Goal: Transaction & Acquisition: Purchase product/service

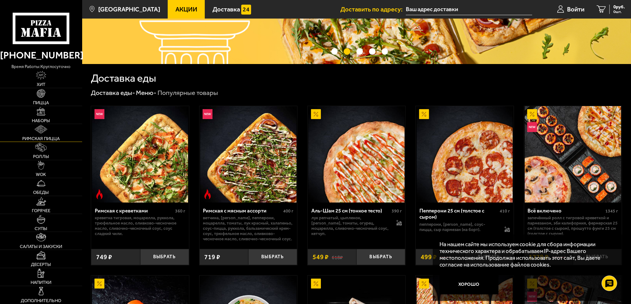
scroll to position [124, 0]
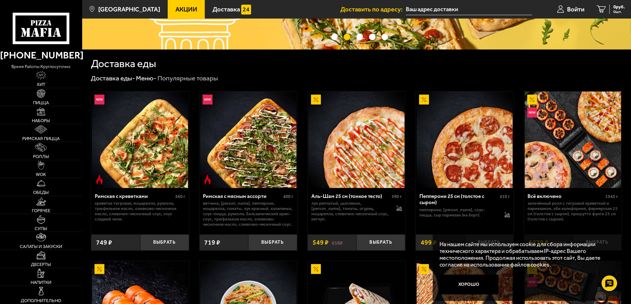
click at [486, 274] on div "На нашем сайте мы используем cookie для сбора информации технического характера…" at bounding box center [527, 267] width 189 height 66
click at [482, 284] on button "Хорошо" at bounding box center [468, 284] width 59 height 20
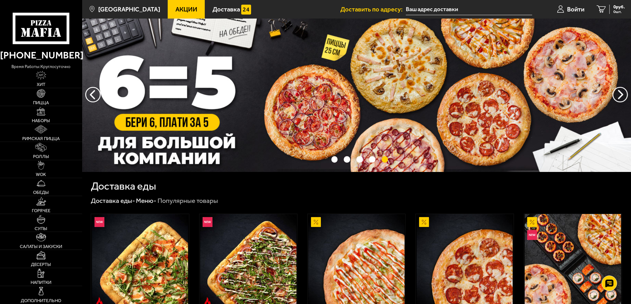
scroll to position [0, 0]
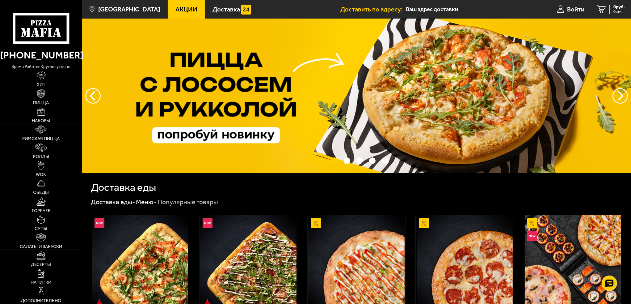
click at [47, 112] on link "Наборы" at bounding box center [41, 115] width 82 height 18
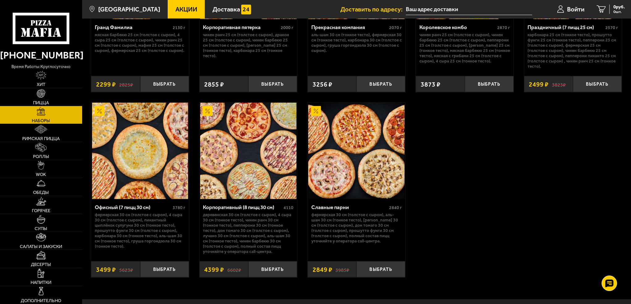
scroll to position [979, 0]
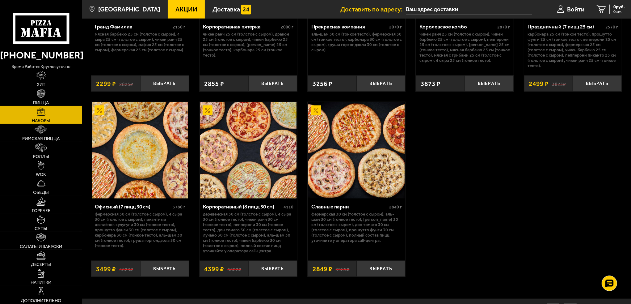
click at [34, 96] on link "Пицца" at bounding box center [41, 97] width 82 height 18
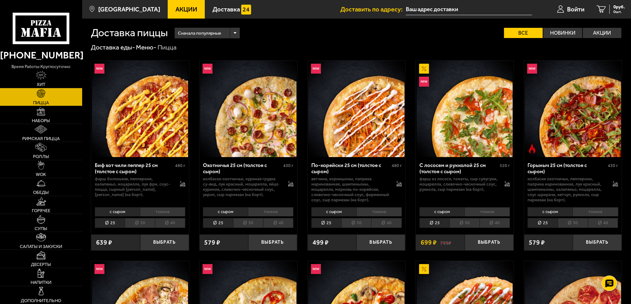
click at [203, 30] on span "Сначала популярные" at bounding box center [199, 33] width 43 height 12
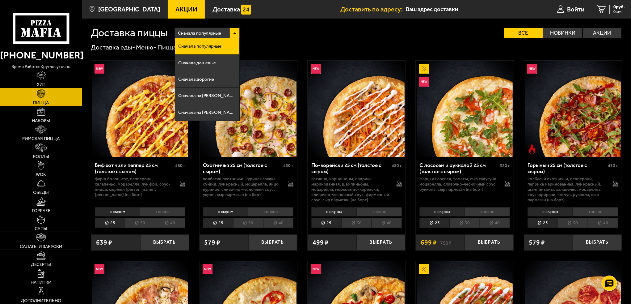
click at [326, 35] on div "Сначала популярные Сначала популярные Сначала дешевые Сначала дорогие Сначала н…" at bounding box center [395, 32] width 454 height 10
click at [133, 220] on li "30" at bounding box center [140, 223] width 30 height 10
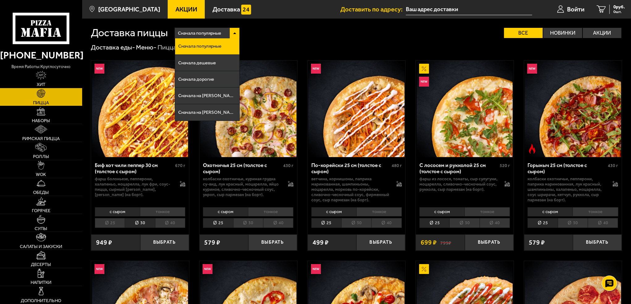
click at [149, 211] on li "тонкое" at bounding box center [162, 211] width 45 height 9
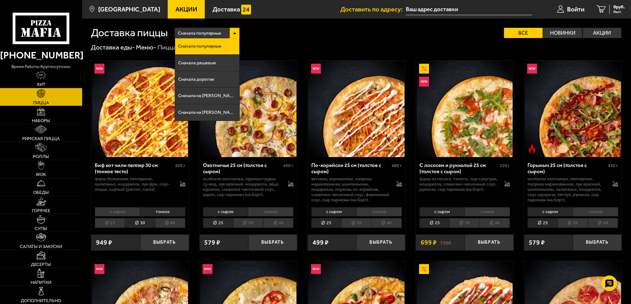
click at [128, 213] on li "с сыром" at bounding box center [117, 211] width 45 height 9
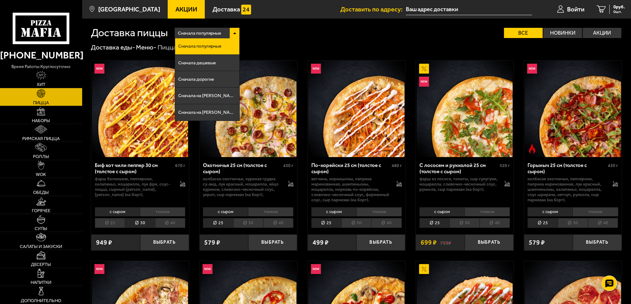
click at [145, 210] on li "тонкое" at bounding box center [162, 211] width 45 height 9
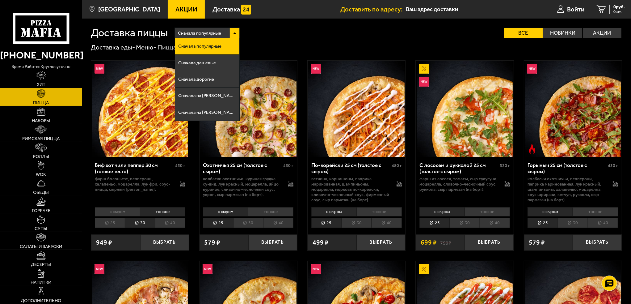
click at [244, 225] on li "30" at bounding box center [248, 223] width 30 height 10
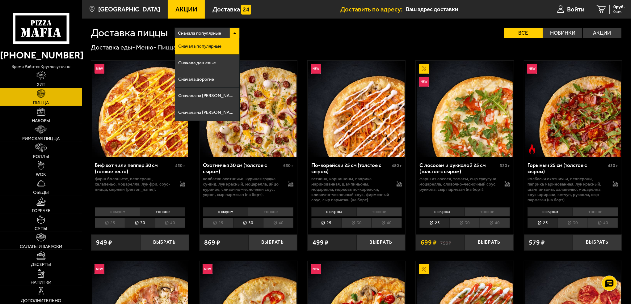
click at [362, 224] on li "30" at bounding box center [356, 223] width 30 height 10
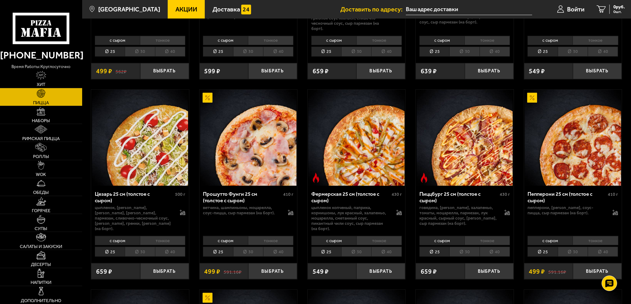
scroll to position [587, 0]
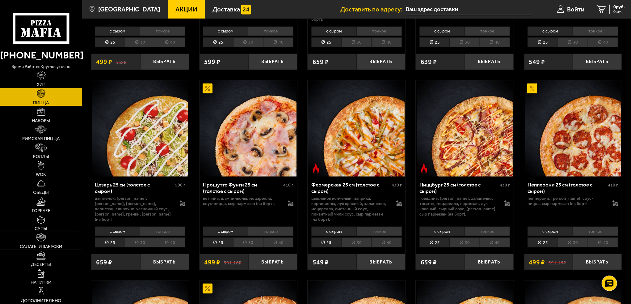
click at [582, 226] on li "тонкое" at bounding box center [595, 230] width 45 height 9
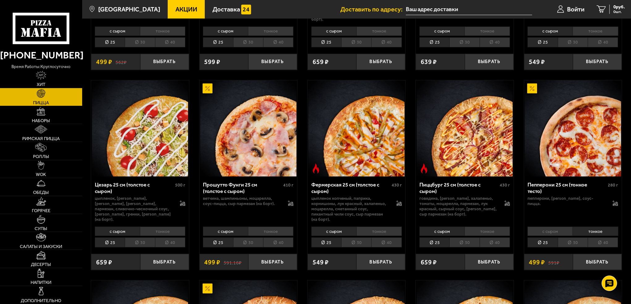
click at [573, 237] on li "30" at bounding box center [573, 242] width 30 height 10
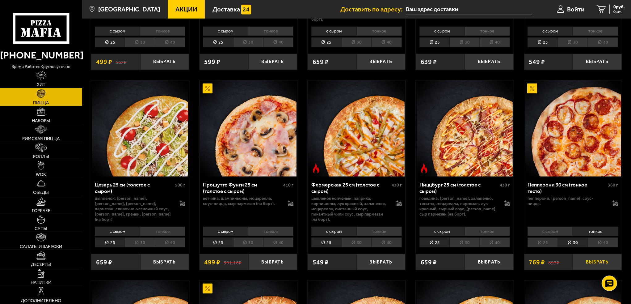
click at [587, 254] on button "Выбрать" at bounding box center [597, 262] width 49 height 16
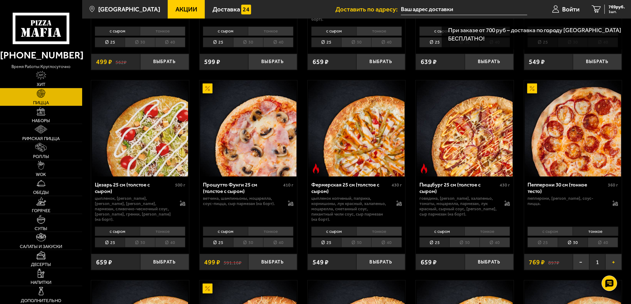
click at [614, 254] on button "+" at bounding box center [613, 262] width 16 height 16
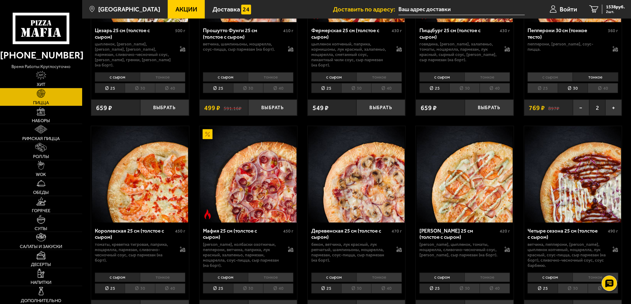
scroll to position [741, 0]
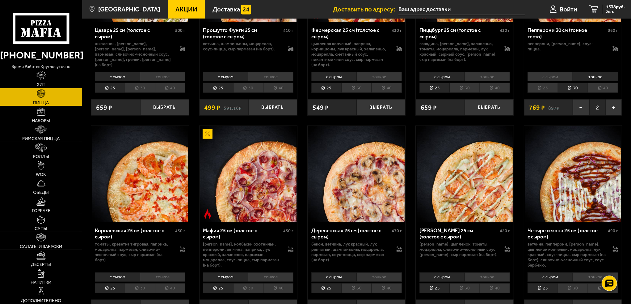
click at [463, 283] on li "30" at bounding box center [464, 288] width 30 height 10
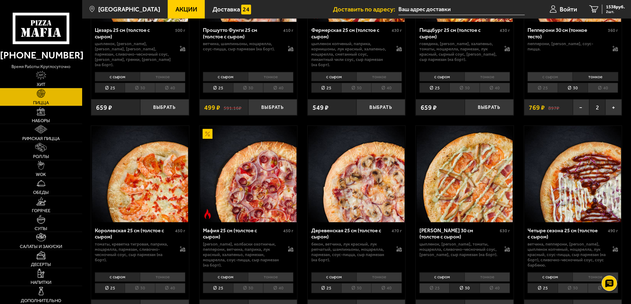
click at [489, 257] on div "Чикен Ранч 30 см (толстое с сыром) 630 г цыпленок, бекон, томаты, моцарелла, сл…" at bounding box center [465, 246] width 98 height 48
click at [489, 272] on li "тонкое" at bounding box center [486, 276] width 45 height 9
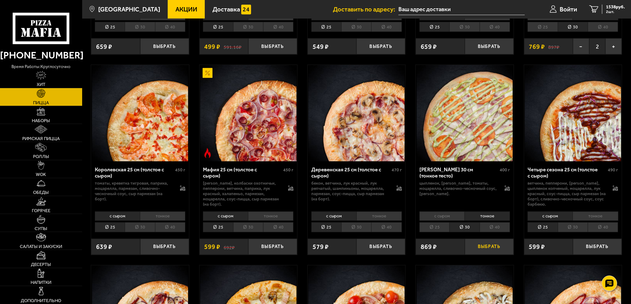
scroll to position [803, 0]
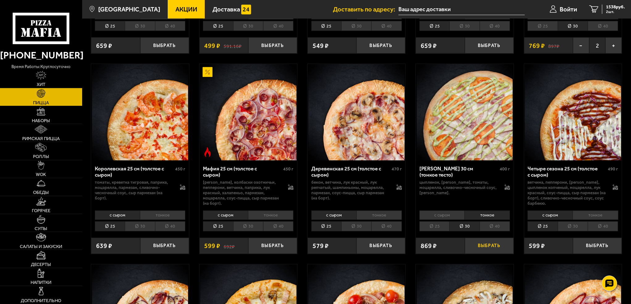
click at [488, 237] on button "Выбрать" at bounding box center [489, 245] width 49 height 16
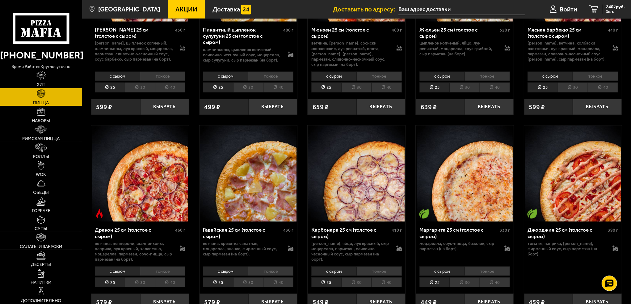
scroll to position [1143, 0]
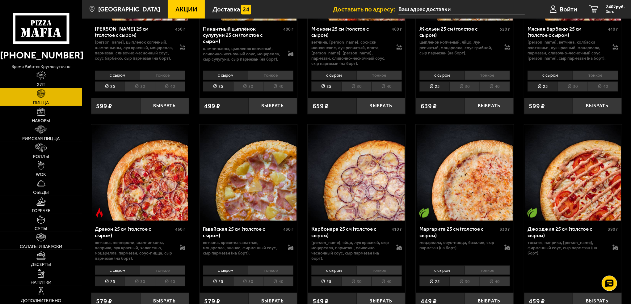
click at [138, 265] on li "с сыром" at bounding box center [117, 269] width 45 height 9
click at [148, 265] on li "тонкое" at bounding box center [162, 269] width 45 height 9
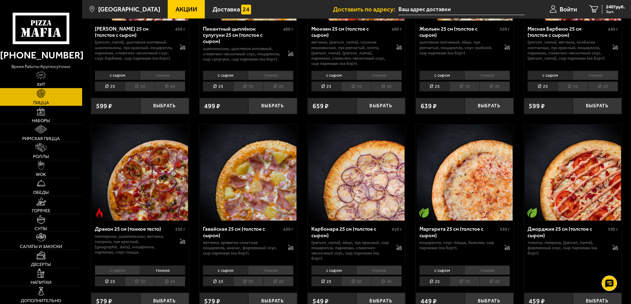
click at [144, 276] on li "30" at bounding box center [140, 281] width 30 height 10
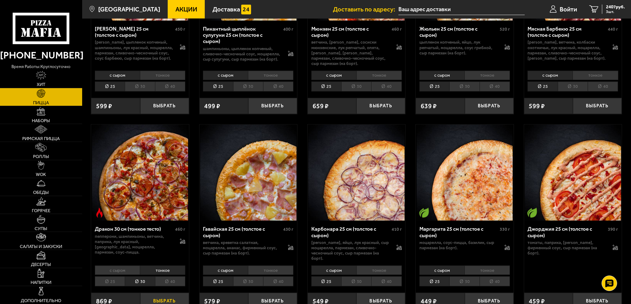
click at [157, 292] on button "Выбрать" at bounding box center [164, 300] width 49 height 16
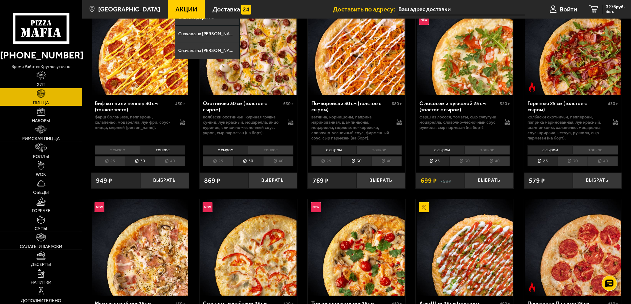
scroll to position [0, 0]
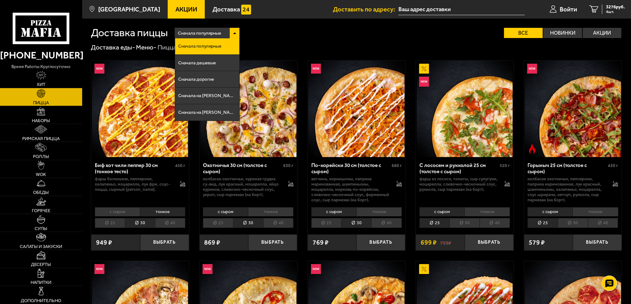
click at [571, 224] on li "30" at bounding box center [573, 223] width 30 height 10
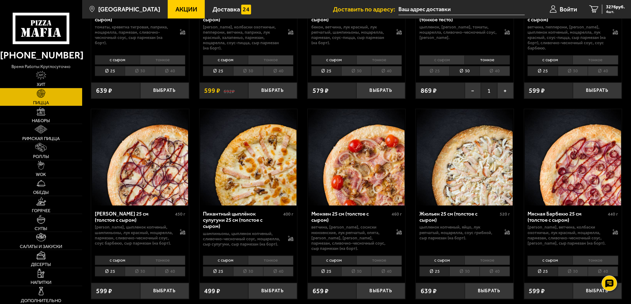
scroll to position [957, 0]
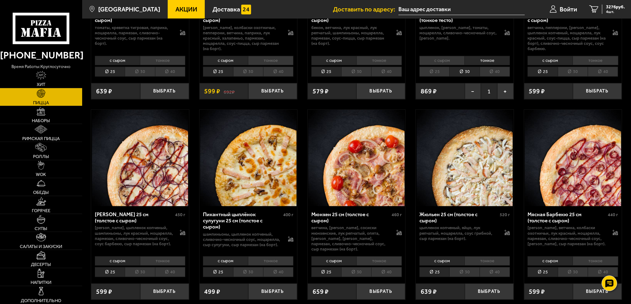
click at [254, 267] on li "30" at bounding box center [248, 272] width 30 height 10
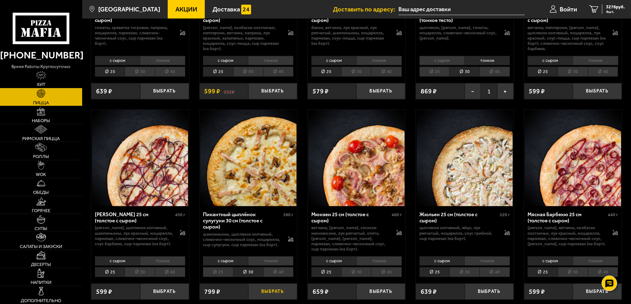
click at [274, 283] on button "Выбрать" at bounding box center [272, 291] width 49 height 16
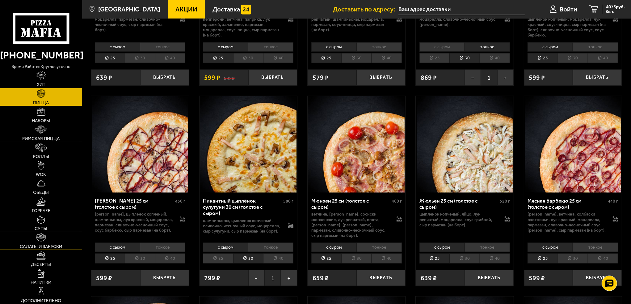
scroll to position [988, 0]
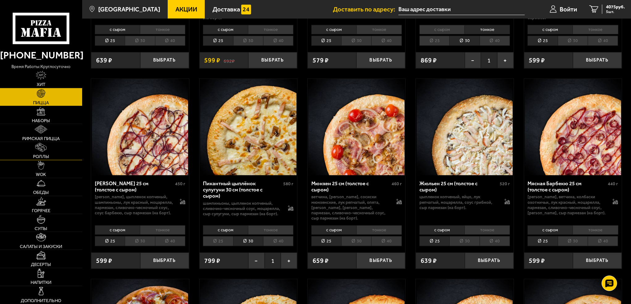
click at [47, 154] on span "Роллы" at bounding box center [41, 156] width 16 height 5
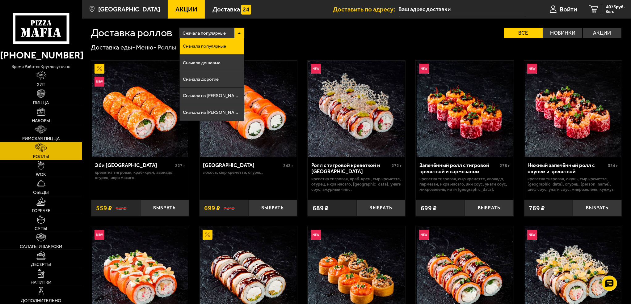
click at [238, 30] on div "Сначала популярные" at bounding box center [211, 33] width 65 height 10
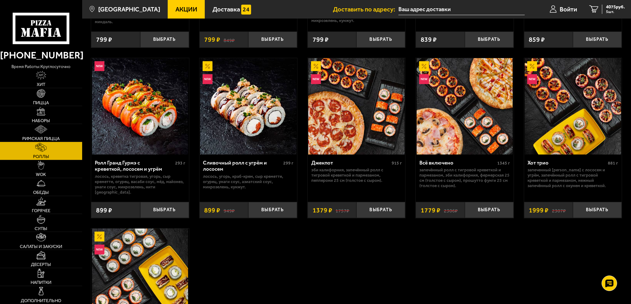
scroll to position [340, 0]
click at [50, 202] on link "Горячее" at bounding box center [41, 205] width 82 height 18
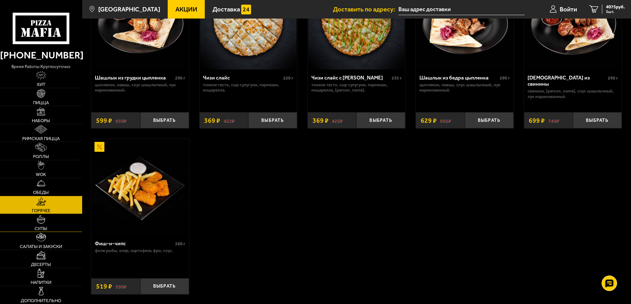
scroll to position [463, 0]
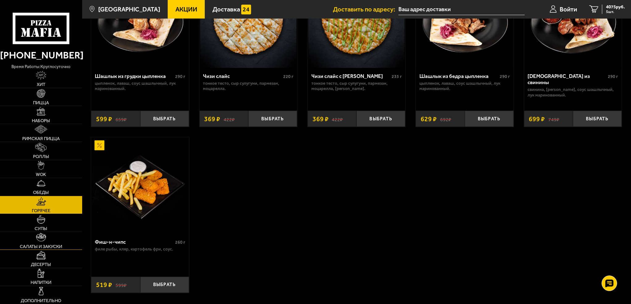
click at [58, 244] on span "Салаты и закуски" at bounding box center [41, 246] width 42 height 5
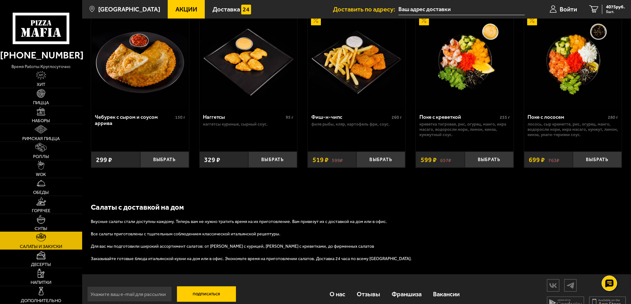
scroll to position [426, 0]
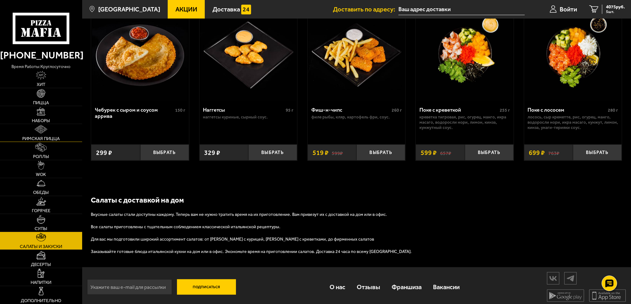
click at [52, 139] on span "Римская пицца" at bounding box center [40, 138] width 37 height 5
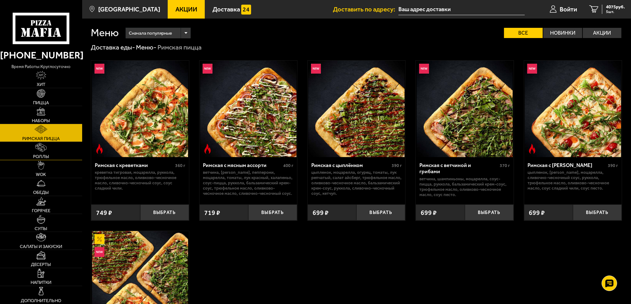
click at [49, 146] on link "Роллы" at bounding box center [41, 151] width 82 height 18
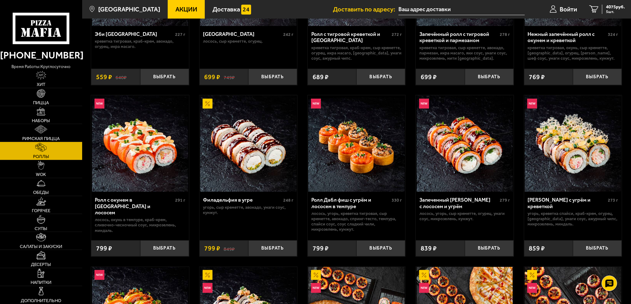
scroll to position [124, 0]
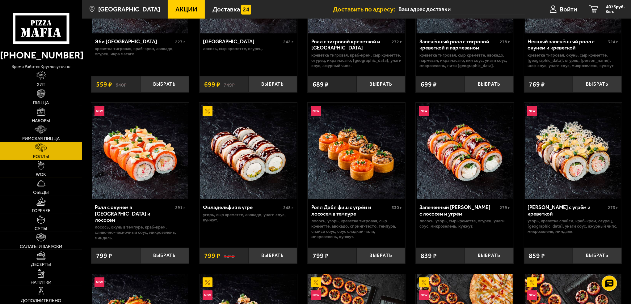
click at [44, 165] on img at bounding box center [41, 165] width 7 height 9
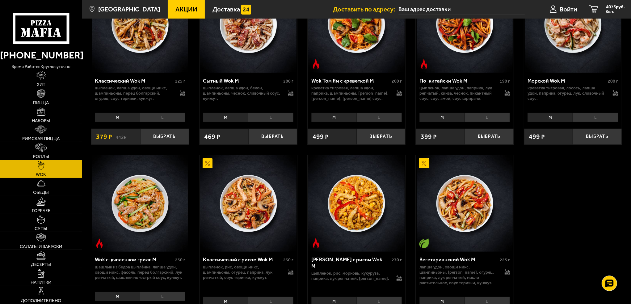
scroll to position [278, 0]
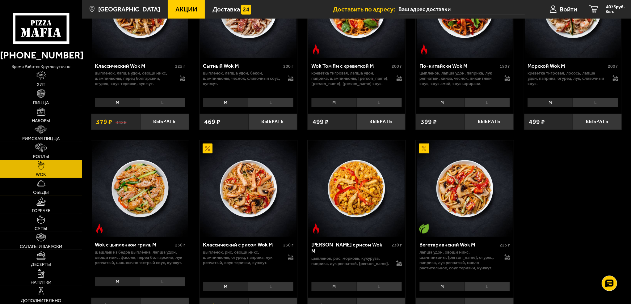
click at [44, 180] on img at bounding box center [41, 182] width 9 height 9
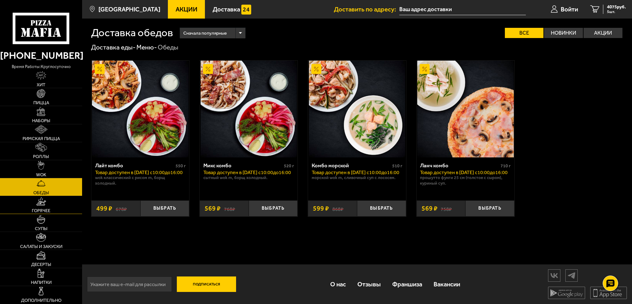
click at [57, 204] on link "Горячее" at bounding box center [41, 205] width 82 height 18
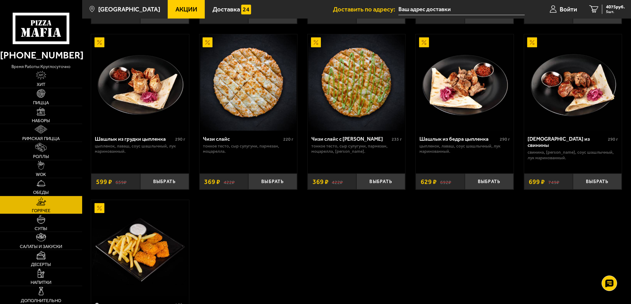
scroll to position [432, 0]
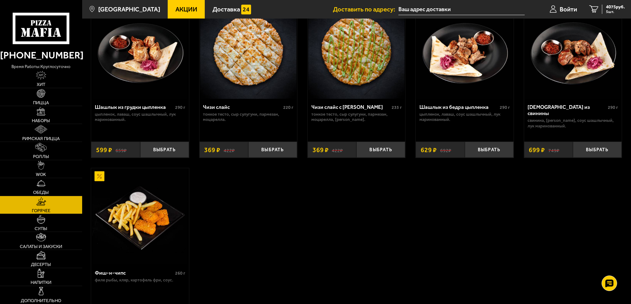
click at [53, 204] on link "Горячее" at bounding box center [41, 205] width 82 height 18
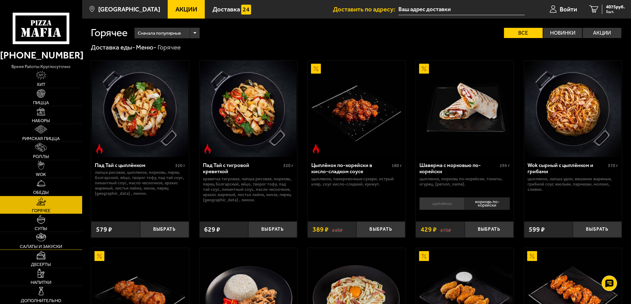
click at [41, 242] on link "Салаты и закуски" at bounding box center [41, 241] width 82 height 18
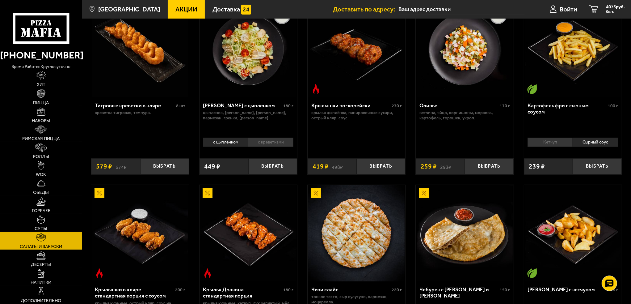
scroll to position [62, 0]
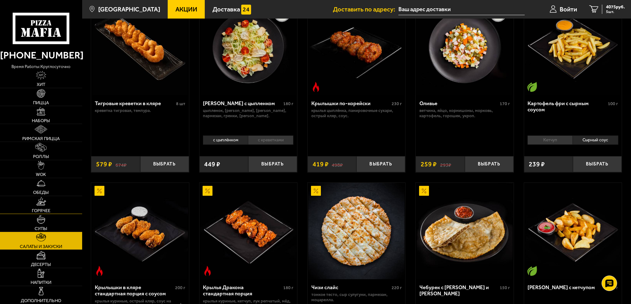
click at [40, 205] on img at bounding box center [41, 201] width 10 height 9
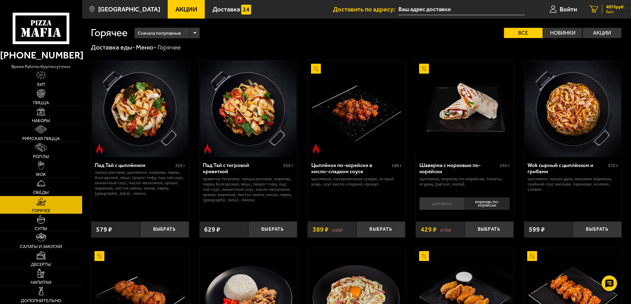
click at [614, 7] on span "4075 руб." at bounding box center [615, 7] width 19 height 5
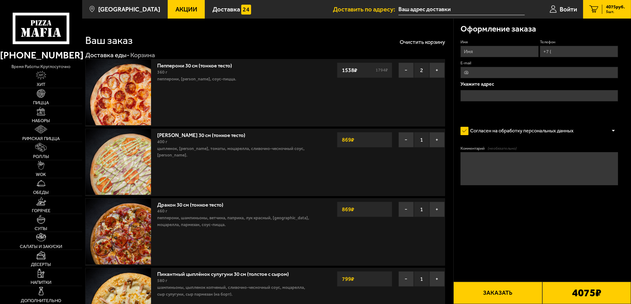
click at [495, 56] on input "Имя" at bounding box center [499, 51] width 78 height 11
type input "Fktrc"
type input "Алекс"
click at [553, 48] on input "Телефон" at bounding box center [579, 51] width 78 height 11
type input "+7 (921) 768-06-68"
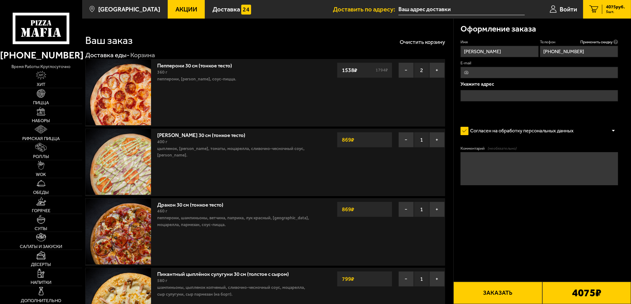
click at [503, 74] on input "E-mail" at bounding box center [539, 72] width 158 height 11
type input "ф"
type input "asokolov12@gmail.com"
click at [481, 93] on input "text" at bounding box center [539, 95] width 158 height 11
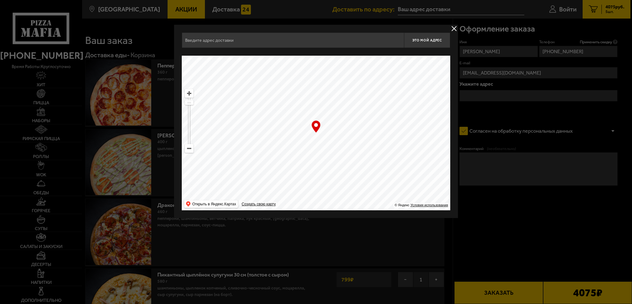
click at [453, 28] on button "delivery type" at bounding box center [455, 29] width 8 height 8
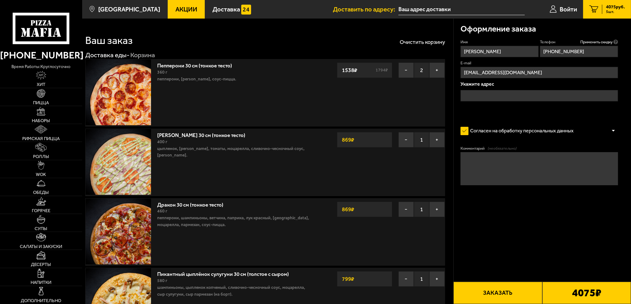
click at [478, 96] on input "text" at bounding box center [539, 95] width 158 height 11
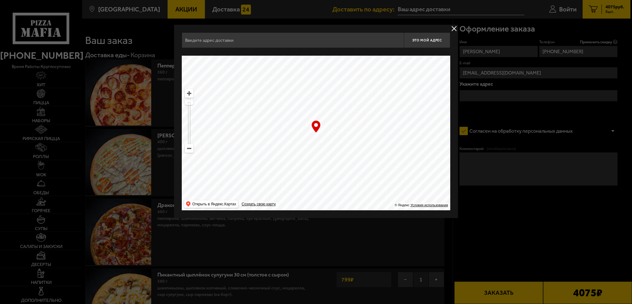
click at [187, 153] on ymaps at bounding box center [316, 133] width 269 height 154
click at [191, 151] on ymaps at bounding box center [189, 148] width 8 height 8
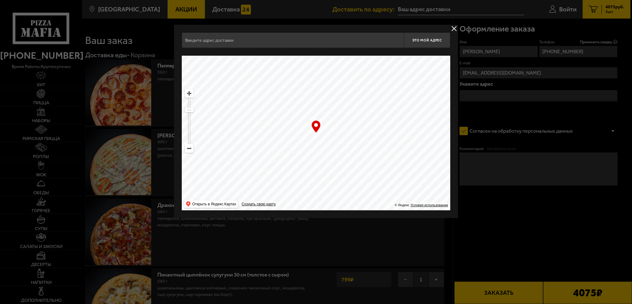
click at [191, 151] on ymaps at bounding box center [189, 148] width 8 height 8
drag, startPoint x: 292, startPoint y: 95, endPoint x: 282, endPoint y: 192, distance: 97.3
click at [282, 192] on ymaps at bounding box center [316, 133] width 269 height 154
drag, startPoint x: 338, startPoint y: 99, endPoint x: 357, endPoint y: 196, distance: 99.0
click at [357, 196] on ymaps at bounding box center [316, 133] width 269 height 154
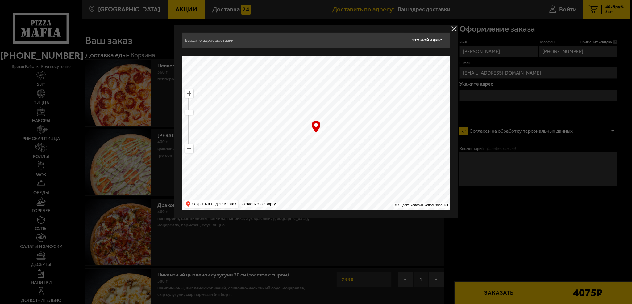
click at [190, 96] on ymaps at bounding box center [189, 93] width 8 height 8
drag, startPoint x: 349, startPoint y: 120, endPoint x: 348, endPoint y: 204, distance: 84.9
click at [348, 204] on ymaps at bounding box center [316, 133] width 269 height 154
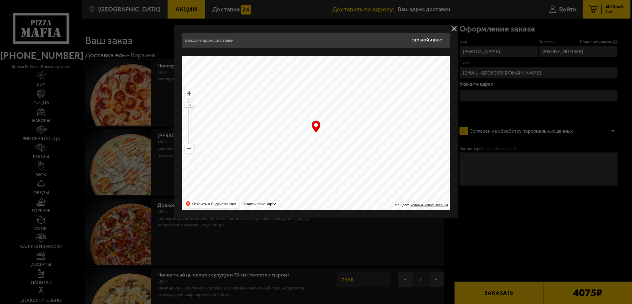
type input "улица Композиторов, 18"
click at [321, 137] on ymaps at bounding box center [316, 133] width 269 height 154
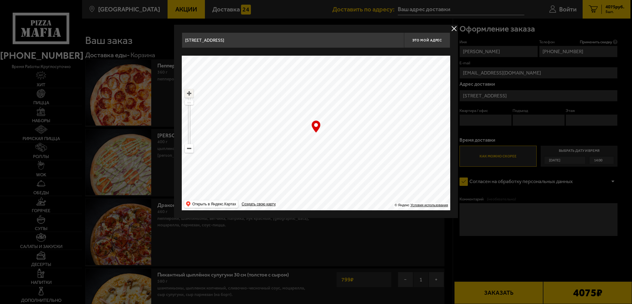
click at [191, 94] on ymaps at bounding box center [189, 93] width 8 height 8
drag, startPoint x: 341, startPoint y: 129, endPoint x: 350, endPoint y: 156, distance: 27.8
click at [350, 156] on ymaps at bounding box center [316, 133] width 269 height 154
click at [436, 40] on span "Это мой адрес" at bounding box center [428, 40] width 30 height 4
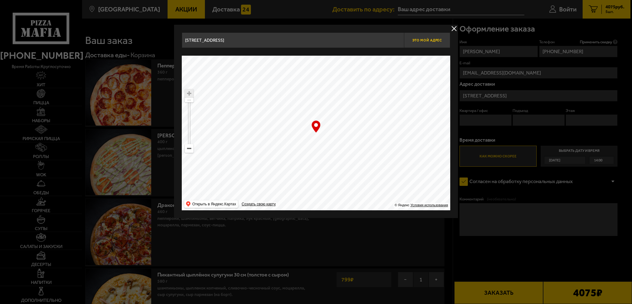
type input "улица Композиторов, 18"
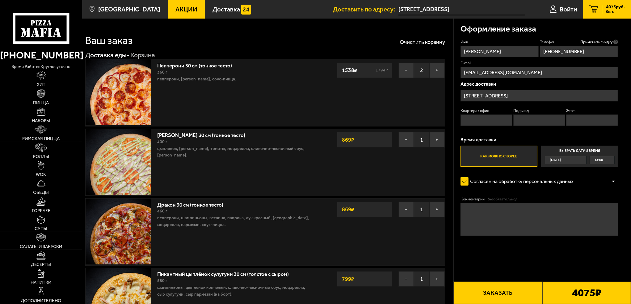
click at [490, 122] on input "Квартира / офис" at bounding box center [486, 119] width 52 height 11
type input "266"
click at [534, 122] on input "Подъезд" at bounding box center [539, 119] width 52 height 11
type input "2"
click at [598, 119] on input "Этаж" at bounding box center [592, 119] width 52 height 11
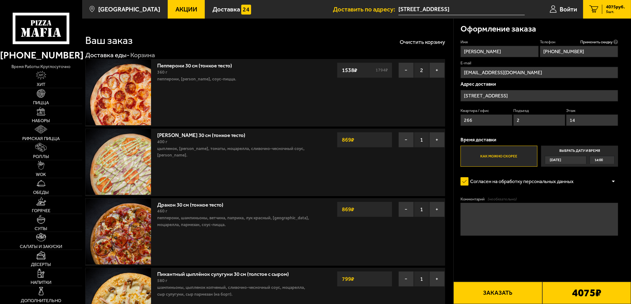
type input "14"
click at [509, 154] on label "Как можно скорее" at bounding box center [498, 155] width 77 height 21
click at [0, 0] on input "Как можно скорее" at bounding box center [0, 0] width 0 height 0
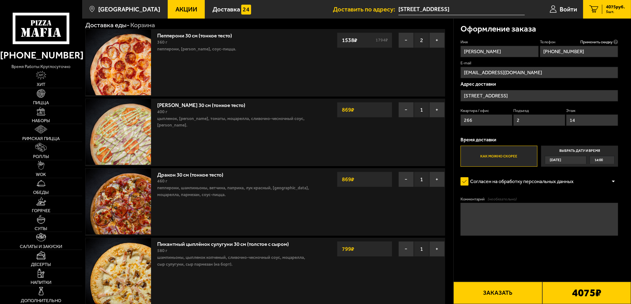
scroll to position [31, 0]
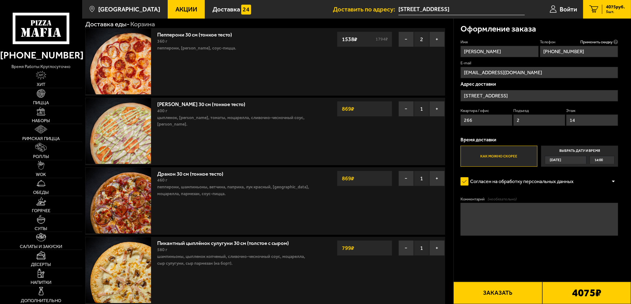
click at [612, 180] on div at bounding box center [613, 181] width 9 height 5
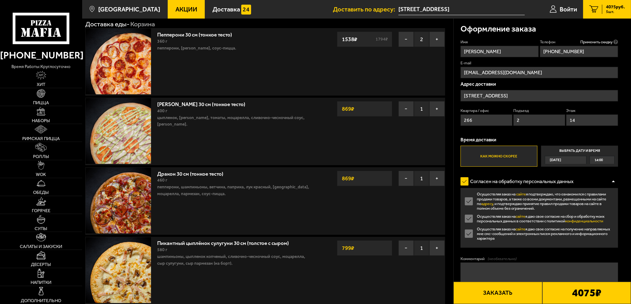
click at [468, 233] on label "Осуществляя заказ на сайте я даю свое согласие на получение направляемых мне см…" at bounding box center [539, 233] width 158 height 14
click at [0, 0] on input "Осуществляя заказ на сайте я даю свое согласие на получение направляемых мне см…" at bounding box center [0, 0] width 0 height 0
click at [468, 221] on label "Осуществляя заказ на сайте я даю свое согласие на сбор и обработку моих персона…" at bounding box center [539, 219] width 158 height 10
click at [0, 0] on input "Осуществляя заказ на сайте я даю свое согласие на сбор и обработку моих персона…" at bounding box center [0, 0] width 0 height 0
click at [467, 197] on label "Осуществляя заказ на сайте я подтверждаю, что ознакомился с правилами продажи т…" at bounding box center [539, 200] width 158 height 19
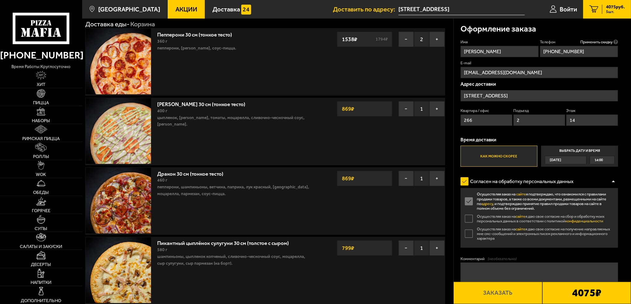
click at [0, 0] on input "Осуществляя заказ на сайте я подтверждаю, что ознакомился с правилами продажи т…" at bounding box center [0, 0] width 0 height 0
click at [465, 183] on label "Согласен на обработку персональных данных" at bounding box center [520, 180] width 120 height 13
click at [0, 0] on input "Согласен на обработку персональных данных" at bounding box center [0, 0] width 0 height 0
click at [466, 184] on label "Согласен на обработку персональных данных" at bounding box center [520, 180] width 120 height 13
click at [0, 0] on input "Согласен на обработку персональных данных" at bounding box center [0, 0] width 0 height 0
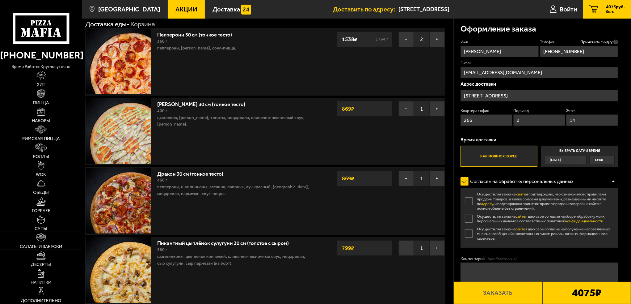
click at [469, 199] on label "Осуществляя заказ на сайте я подтверждаю, что ознакомился с правилами продажи т…" at bounding box center [539, 200] width 158 height 19
click at [0, 0] on input "Осуществляя заказ на сайте я подтверждаю, что ознакомился с правилами продажи т…" at bounding box center [0, 0] width 0 height 0
click at [472, 218] on label "Осуществляя заказ на сайте я даю свое согласие на сбор и обработку моих персона…" at bounding box center [539, 219] width 158 height 10
click at [0, 0] on input "Осуществляя заказ на сайте я даю свое согласие на сбор и обработку моих персона…" at bounding box center [0, 0] width 0 height 0
click at [589, 257] on label "Комментарий (необязательно)" at bounding box center [539, 259] width 158 height 6
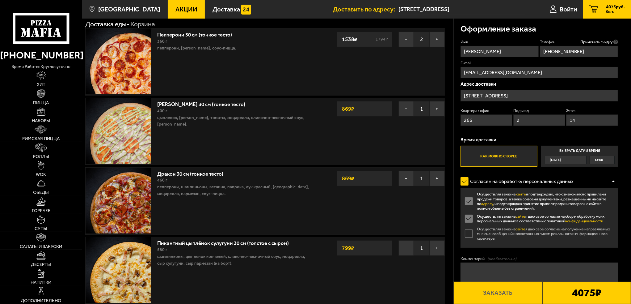
click at [589, 262] on textarea "Комментарий (необязательно)" at bounding box center [539, 278] width 158 height 33
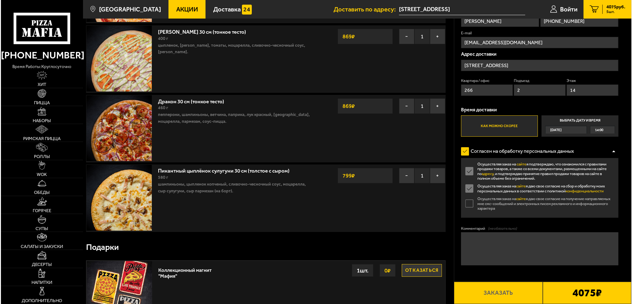
scroll to position [124, 0]
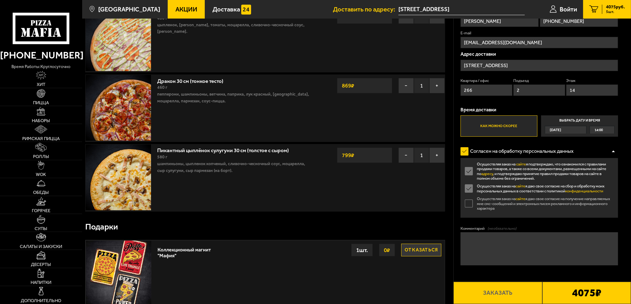
click at [468, 201] on label "Осуществляя заказ на сайте я даю свое согласие на получение направляемых мне см…" at bounding box center [539, 203] width 158 height 14
click at [0, 0] on input "Осуществляя заказ на сайте я даю свое согласие на получение направляемых мне см…" at bounding box center [0, 0] width 0 height 0
drag, startPoint x: 497, startPoint y: 302, endPoint x: 496, endPoint y: 297, distance: 5.0
click at [496, 297] on button "Заказать" at bounding box center [497, 292] width 89 height 22
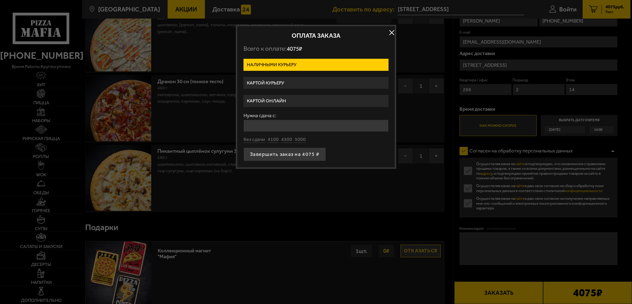
click at [271, 100] on label "Картой онлайн" at bounding box center [316, 101] width 145 height 12
click at [0, 0] on input "Картой онлайн" at bounding box center [0, 0] width 0 height 0
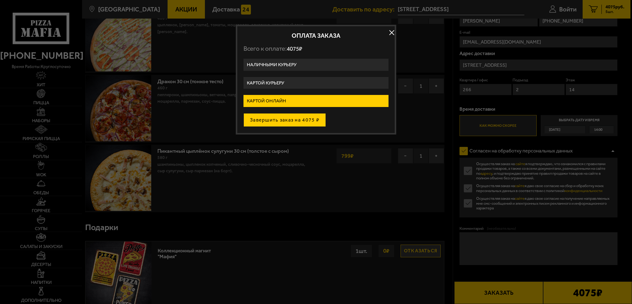
click at [277, 122] on button "Завершить заказ на 4075 ₽" at bounding box center [285, 120] width 82 height 14
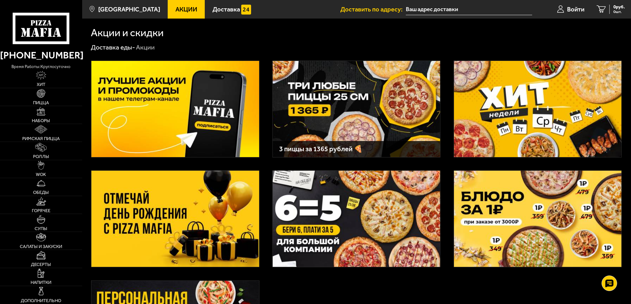
click at [161, 215] on img at bounding box center [174, 218] width 167 height 96
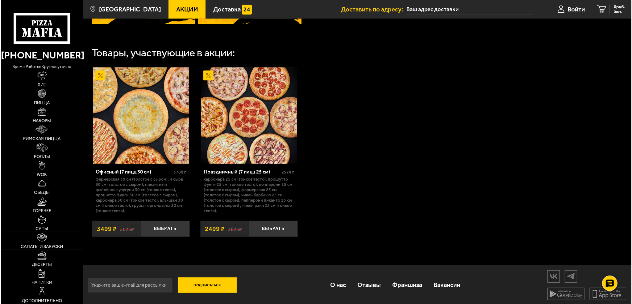
scroll to position [334, 0]
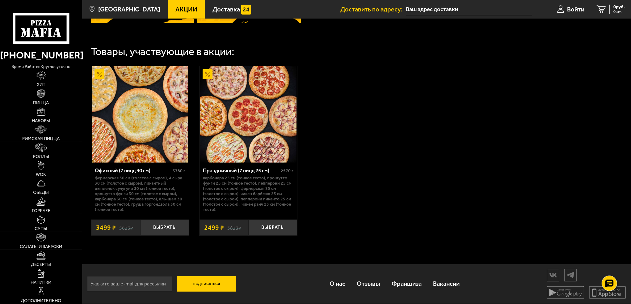
click at [145, 142] on img at bounding box center [140, 114] width 96 height 96
